Goal: Transaction & Acquisition: Book appointment/travel/reservation

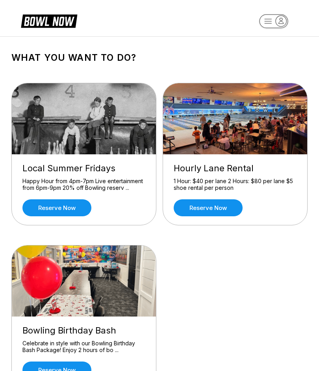
click at [211, 209] on link "Reserve now" at bounding box center [208, 207] width 69 height 17
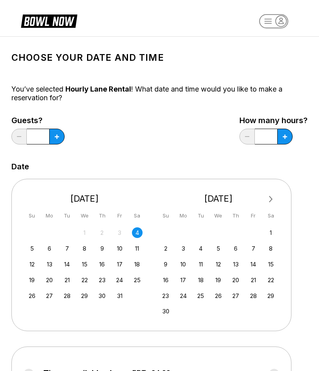
click at [51, 250] on div "6" at bounding box center [49, 248] width 11 height 11
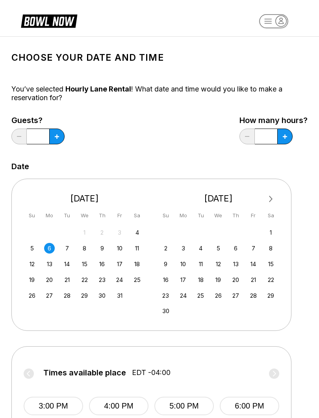
click at [57, 137] on icon at bounding box center [57, 136] width 4 height 4
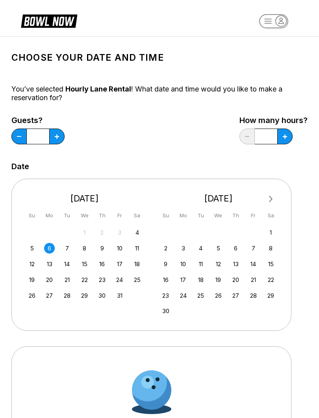
click at [56, 137] on icon at bounding box center [57, 136] width 4 height 4
type input "*"
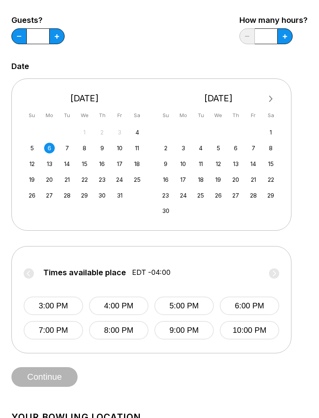
scroll to position [100, 0]
click at [50, 329] on button "7:00 PM" at bounding box center [54, 330] width 60 height 19
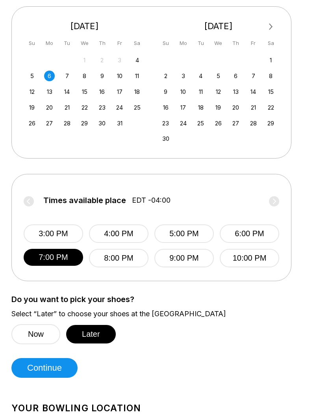
scroll to position [174, 0]
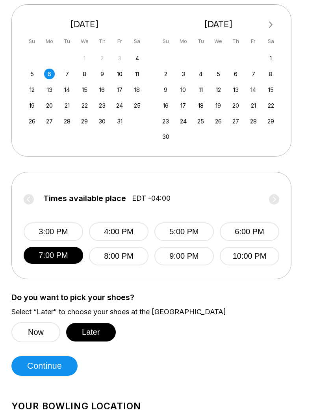
click at [50, 365] on button "Continue" at bounding box center [44, 366] width 66 height 20
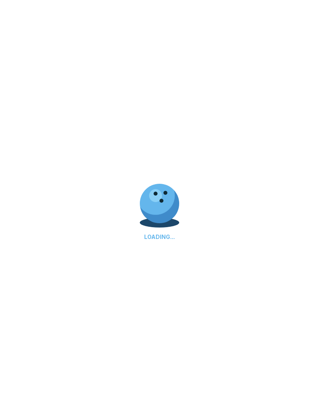
select select "**"
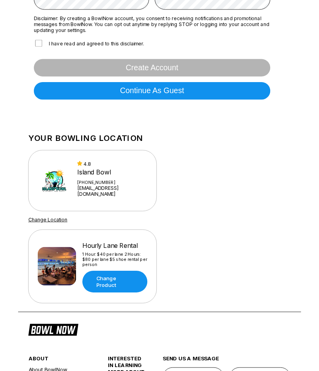
scroll to position [245, 0]
